Goal: Task Accomplishment & Management: Manage account settings

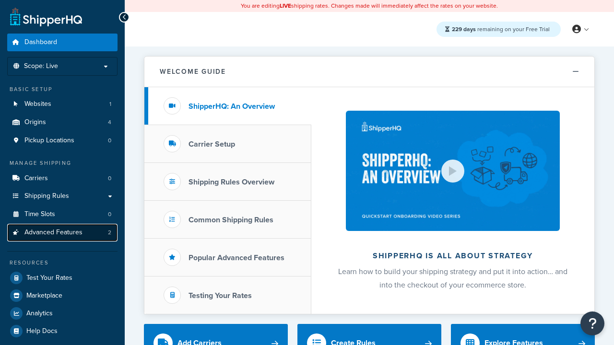
click at [62, 233] on span "Advanced Features" at bounding box center [53, 233] width 58 height 8
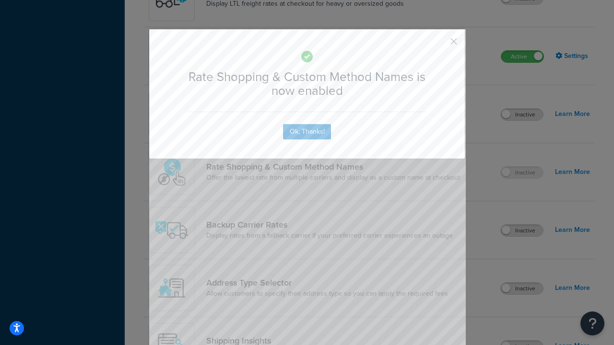
click at [439, 44] on button "button" at bounding box center [439, 45] width 2 height 2
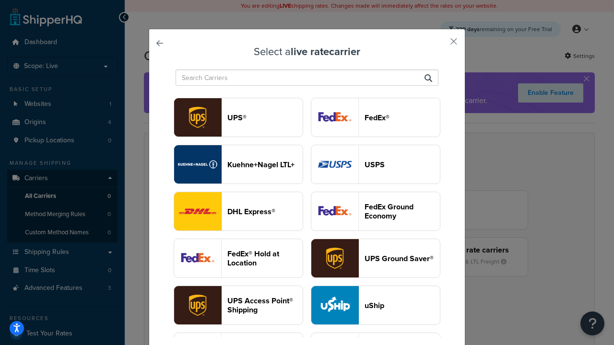
click at [375, 164] on header "USPS" at bounding box center [401, 164] width 75 height 9
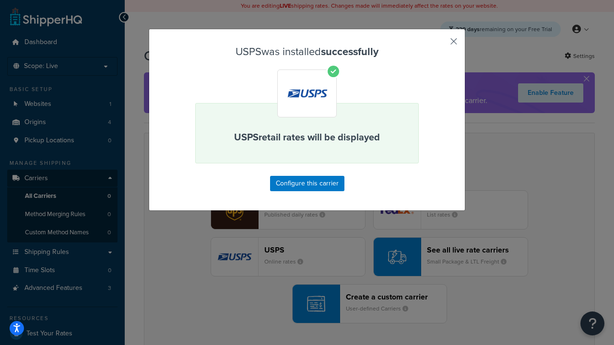
click at [439, 45] on button "button" at bounding box center [439, 45] width 2 height 2
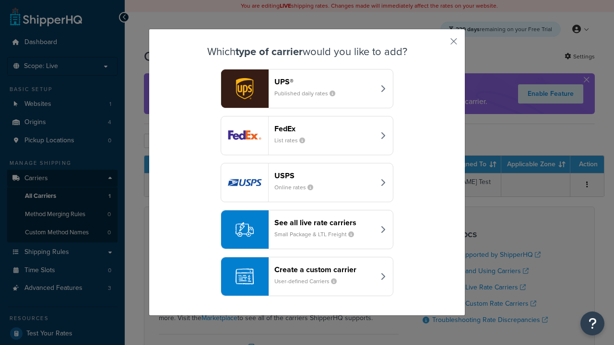
click at [307, 230] on div "See all live rate carriers Small Package & LTL Freight" at bounding box center [324, 229] width 100 height 23
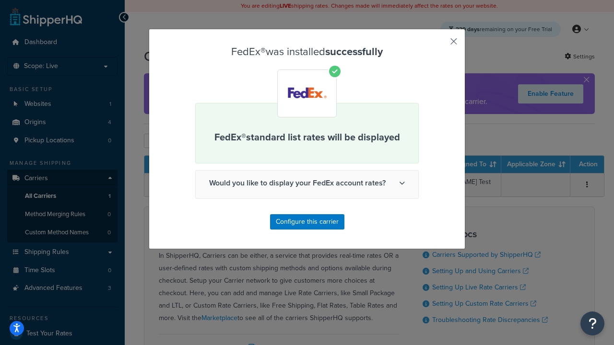
click at [439, 45] on button "button" at bounding box center [439, 45] width 2 height 2
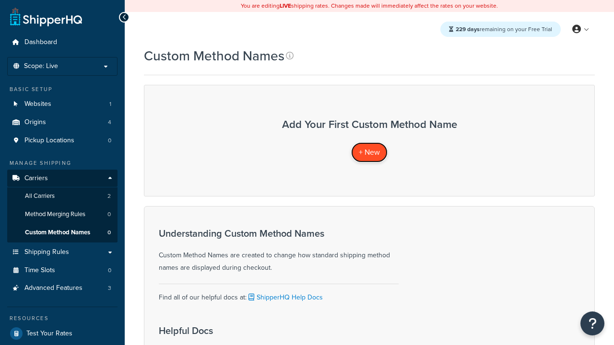
click at [369, 152] on span "+ New" at bounding box center [369, 152] width 21 height 11
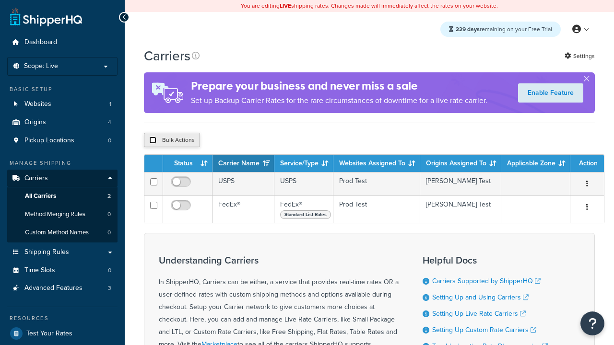
click at [152, 141] on input "checkbox" at bounding box center [152, 140] width 7 height 7
checkbox input "true"
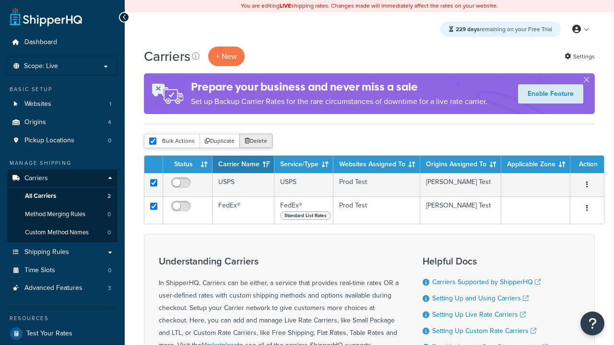
click at [258, 141] on button "Delete" at bounding box center [255, 141] width 33 height 14
